Goal: Information Seeking & Learning: Stay updated

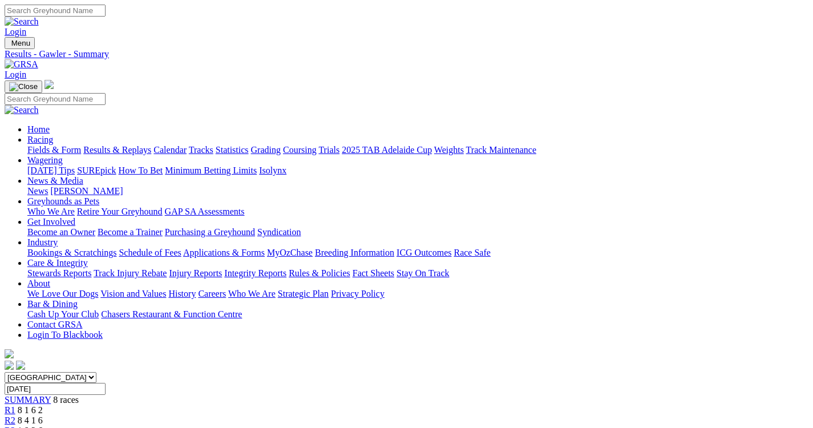
drag, startPoint x: 0, startPoint y: 0, endPoint x: 636, endPoint y: 256, distance: 685.6
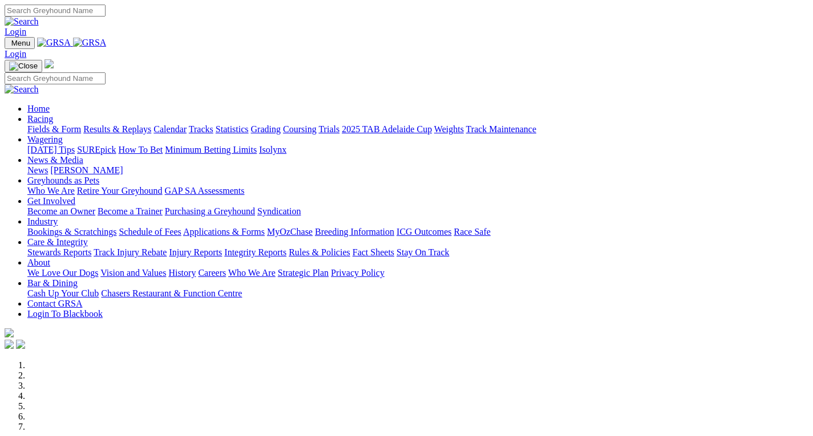
scroll to position [399, 0]
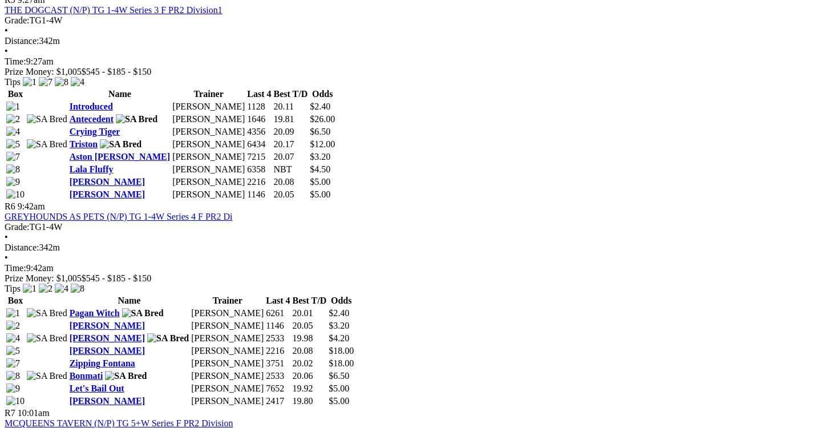
scroll to position [1483, 0]
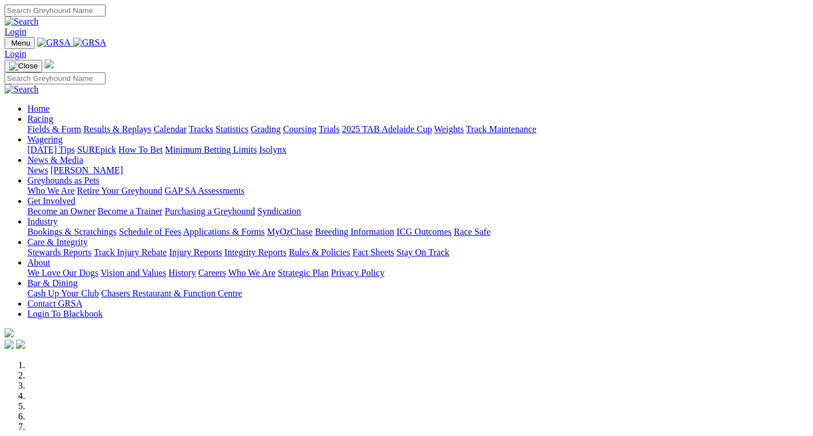
scroll to position [399, 0]
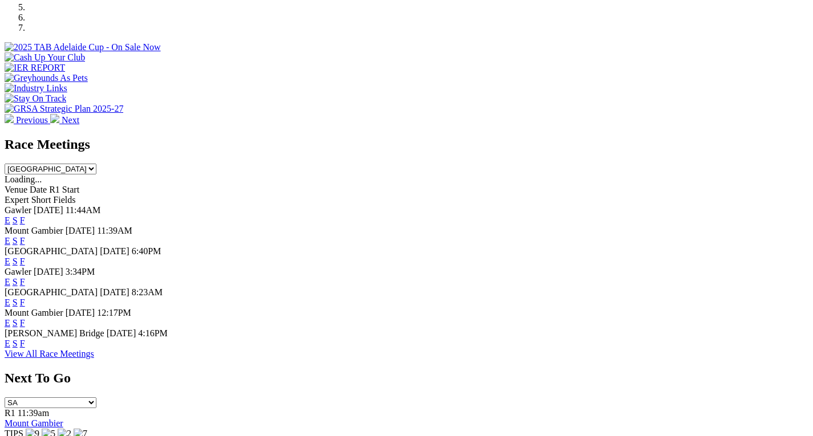
click at [25, 277] on link "F" at bounding box center [22, 282] width 5 height 10
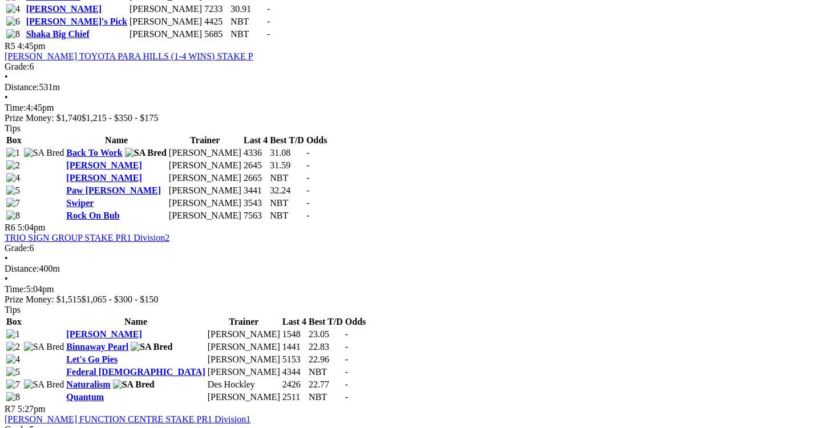
scroll to position [1198, 0]
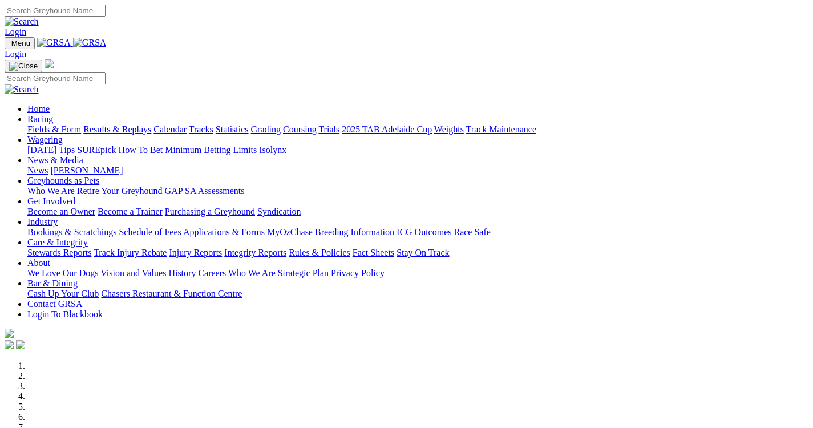
click at [151, 124] on link "Results & Replays" at bounding box center [117, 129] width 68 height 10
